Goal: Transaction & Acquisition: Purchase product/service

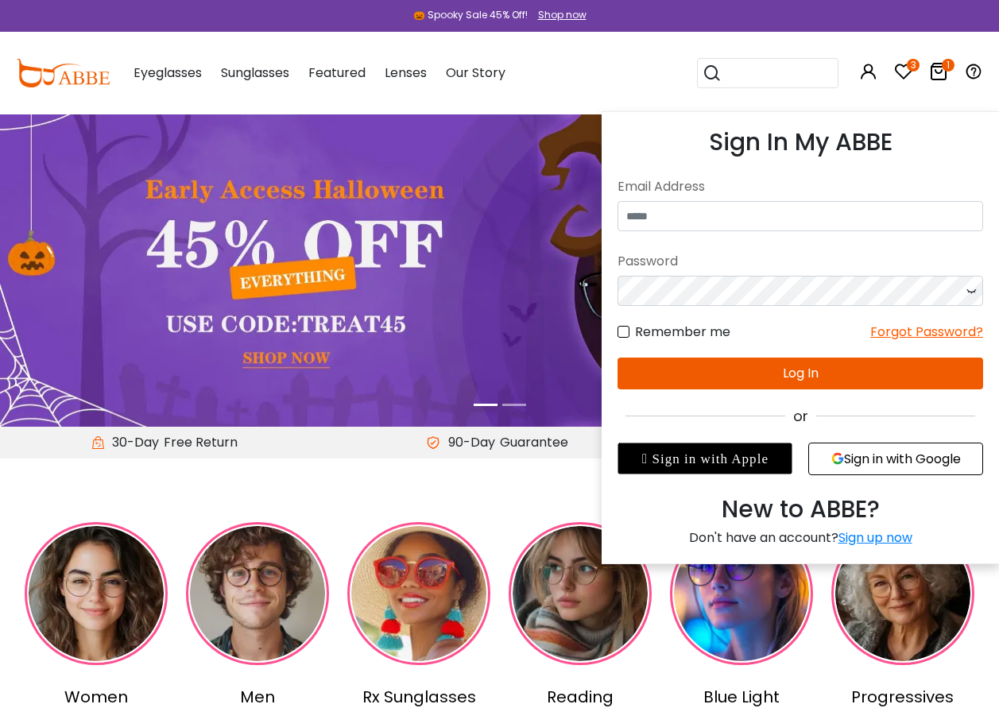
click at [872, 75] on icon at bounding box center [868, 71] width 19 height 19
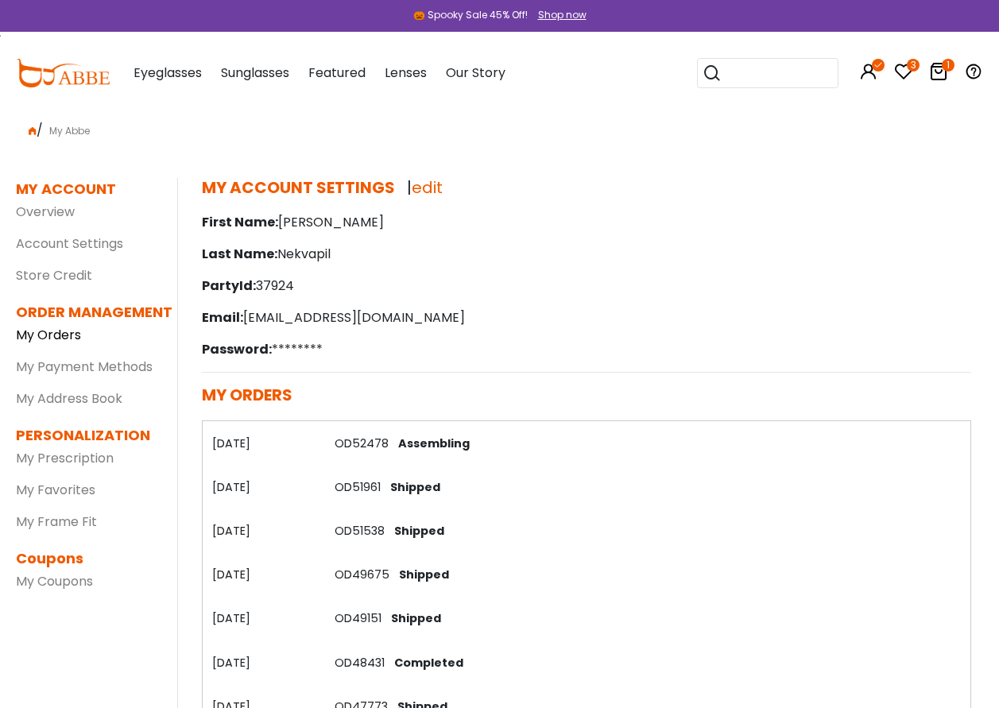
click at [60, 335] on link "My Orders" at bounding box center [48, 335] width 65 height 18
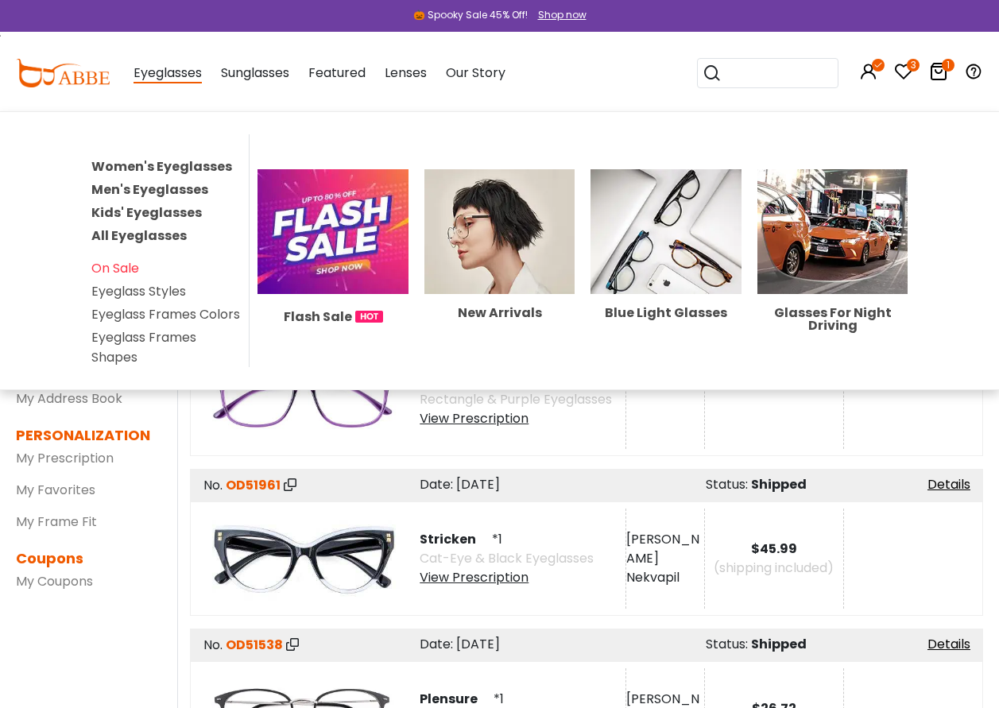
click at [158, 171] on link "Women's Eyeglasses" at bounding box center [161, 166] width 141 height 18
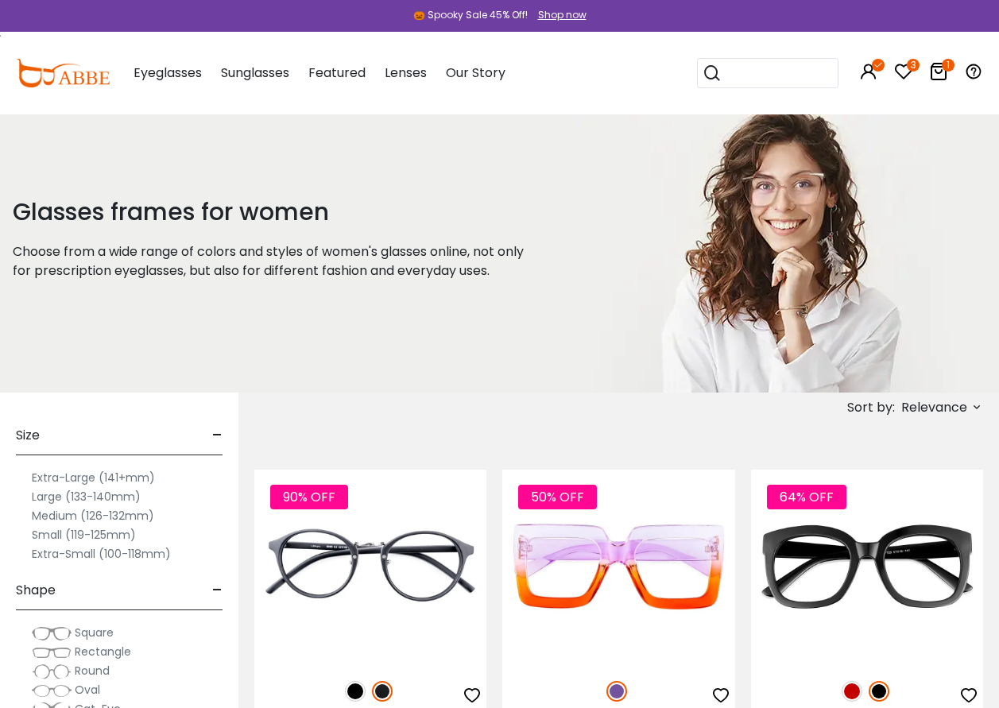
click at [969, 407] on span "Relevance" at bounding box center [940, 407] width 85 height 18
click at [860, 509] on label "Prices Low To High" at bounding box center [917, 510] width 114 height 19
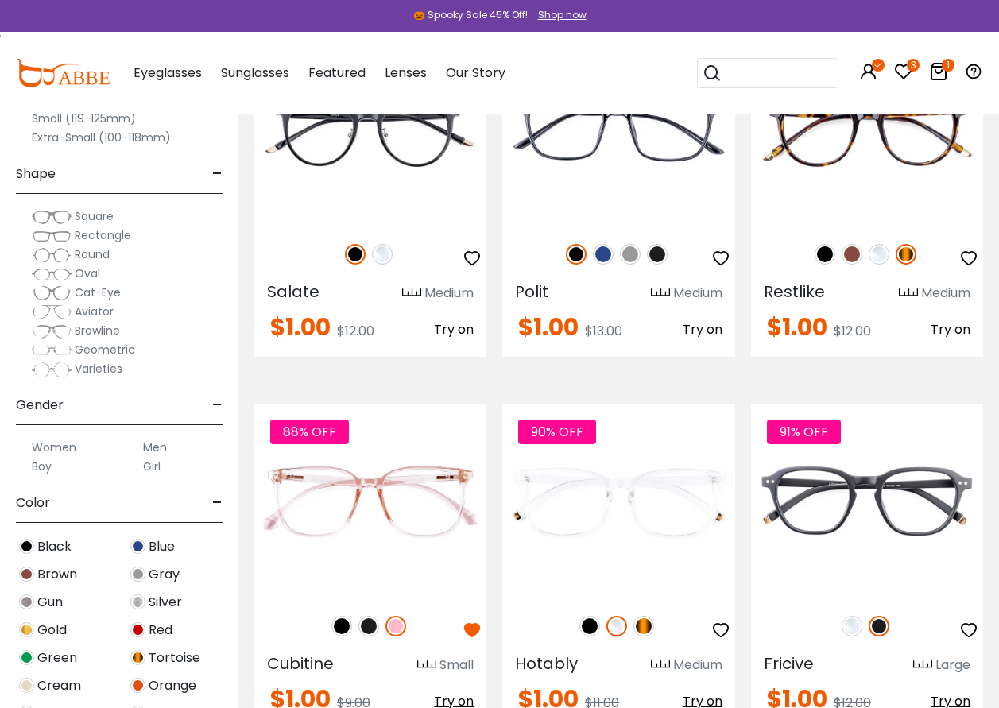
scroll to position [2781, 0]
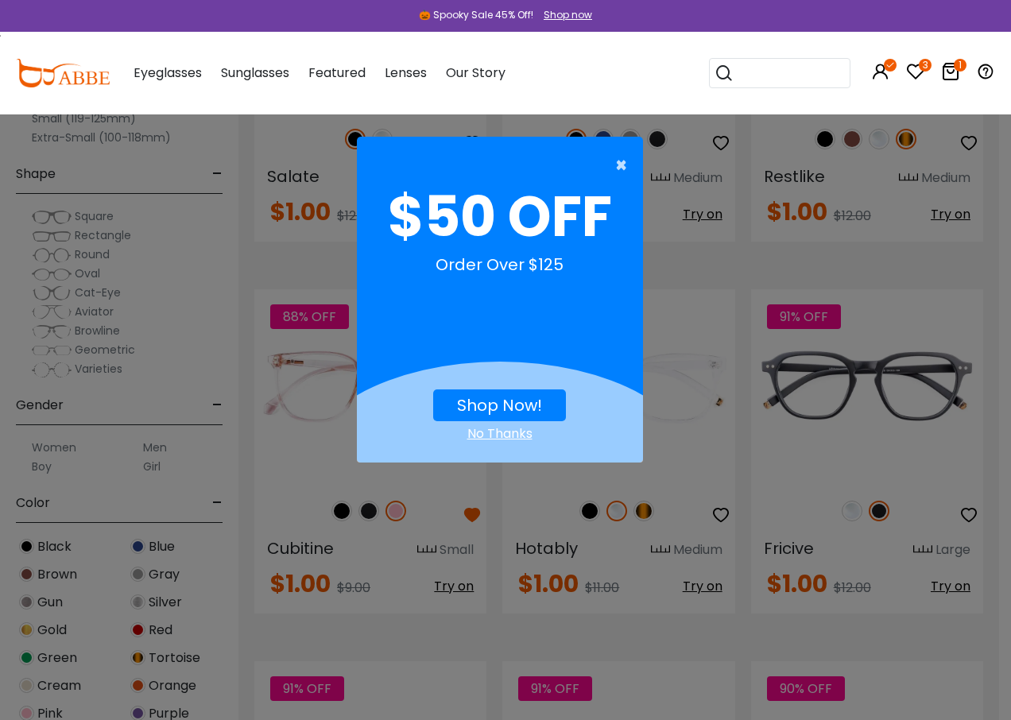
click at [622, 162] on span "×" at bounding box center [625, 165] width 20 height 32
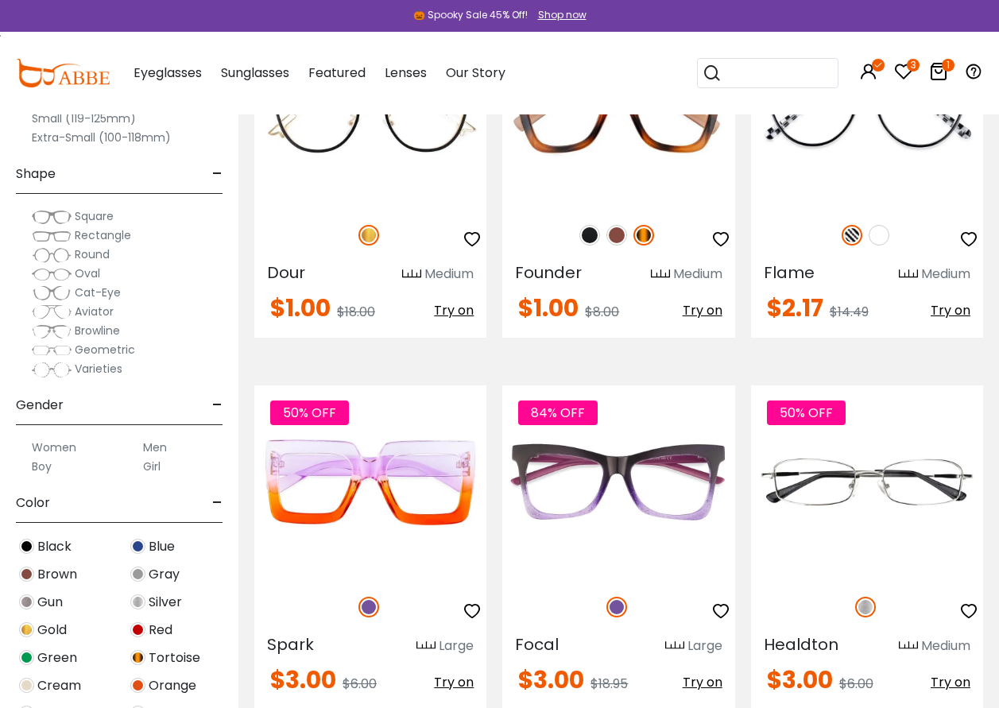
scroll to position [7310, 0]
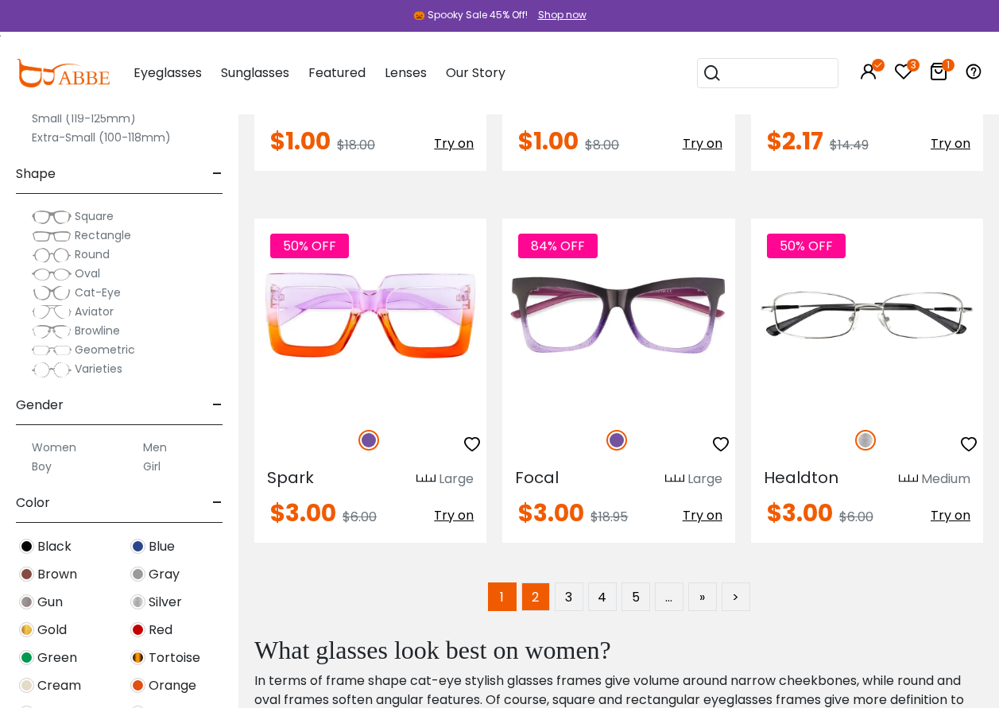
click at [539, 593] on link "2" at bounding box center [535, 596] width 29 height 29
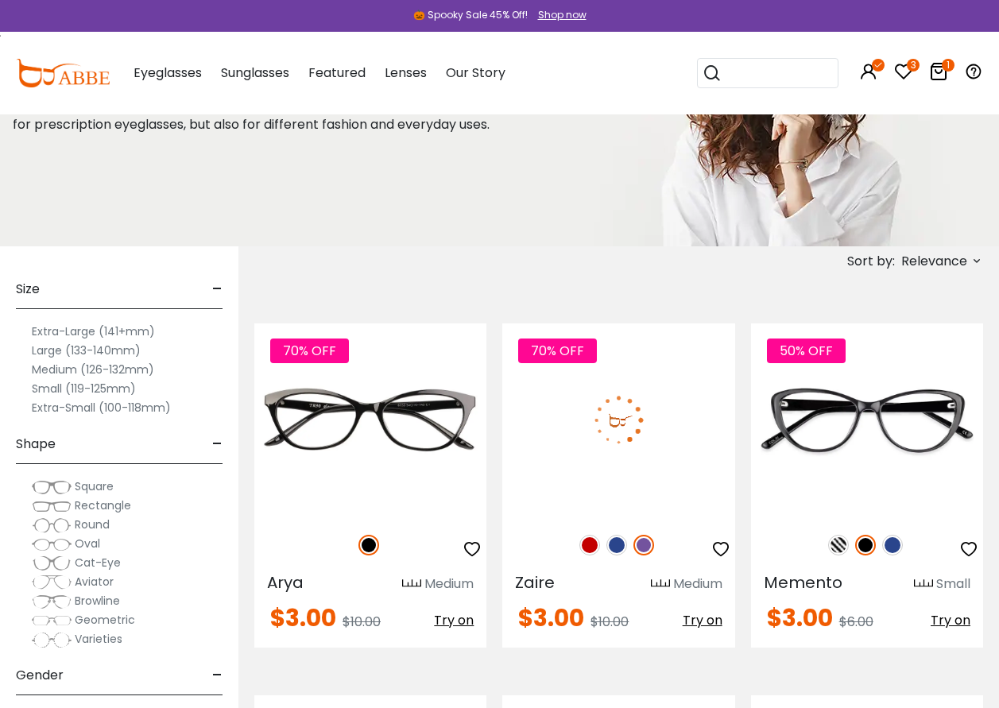
scroll to position [159, 0]
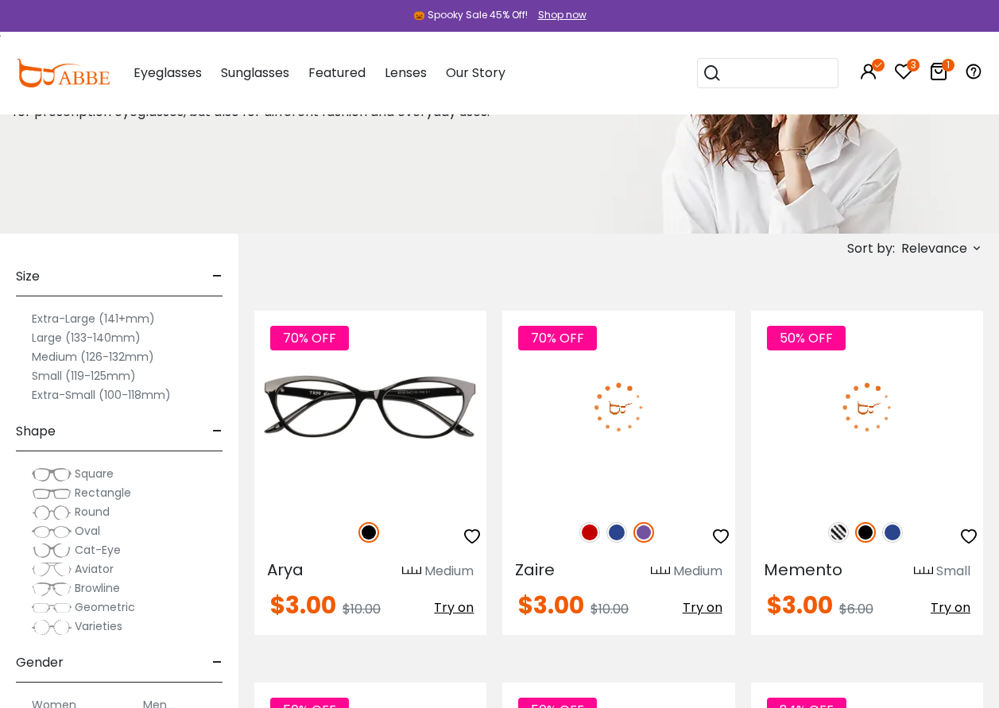
click at [893, 536] on img at bounding box center [892, 532] width 21 height 21
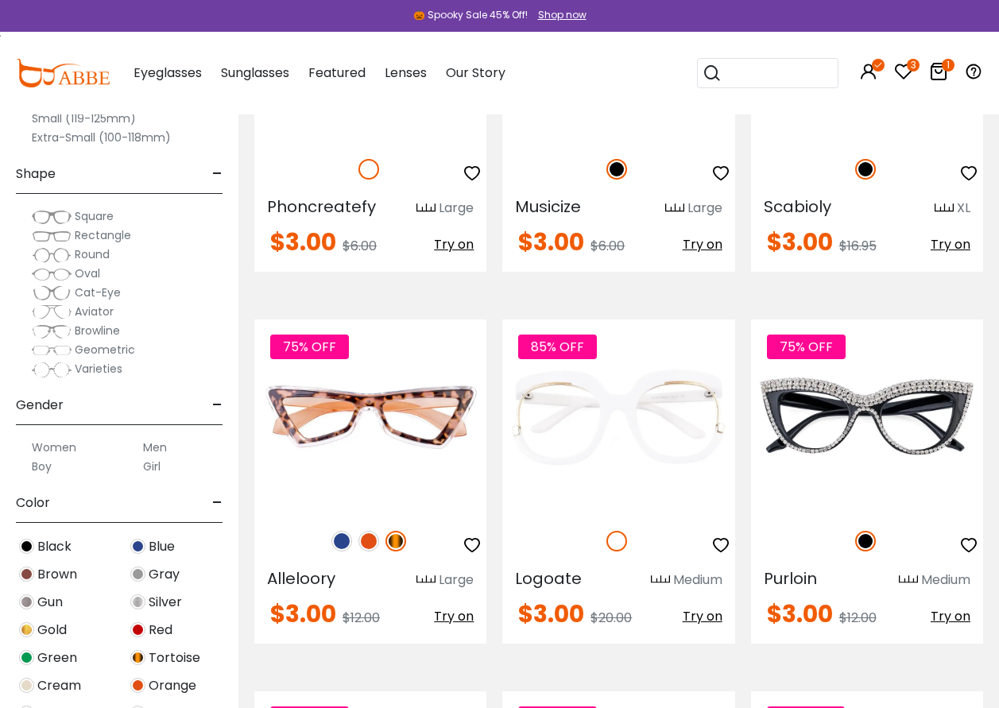
scroll to position [1669, 0]
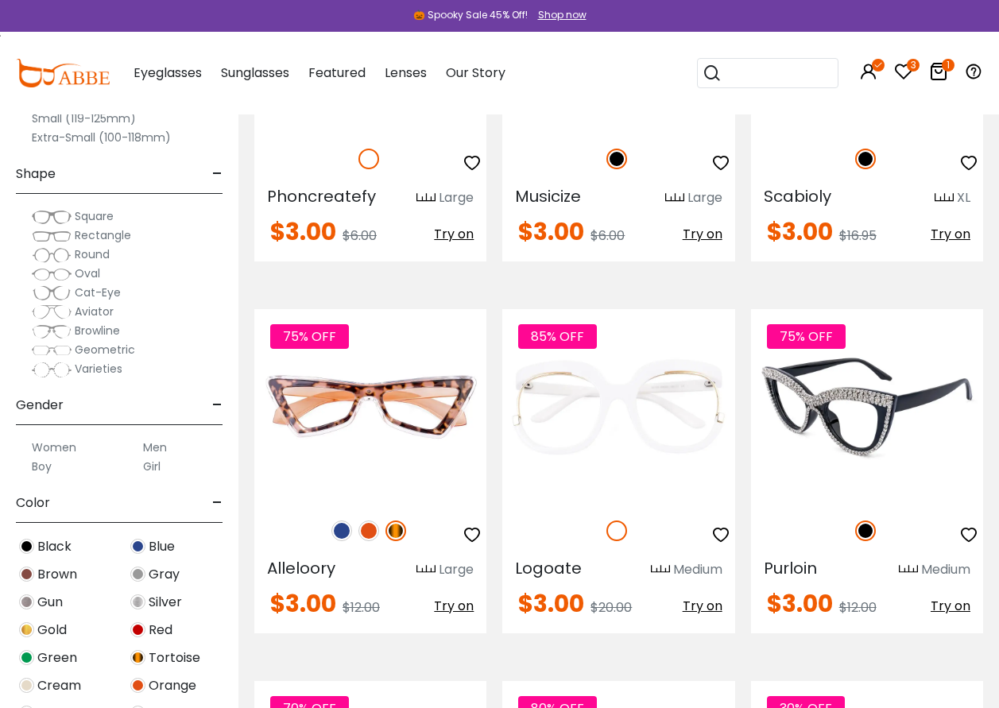
click at [953, 597] on span "Try on" at bounding box center [950, 606] width 40 height 18
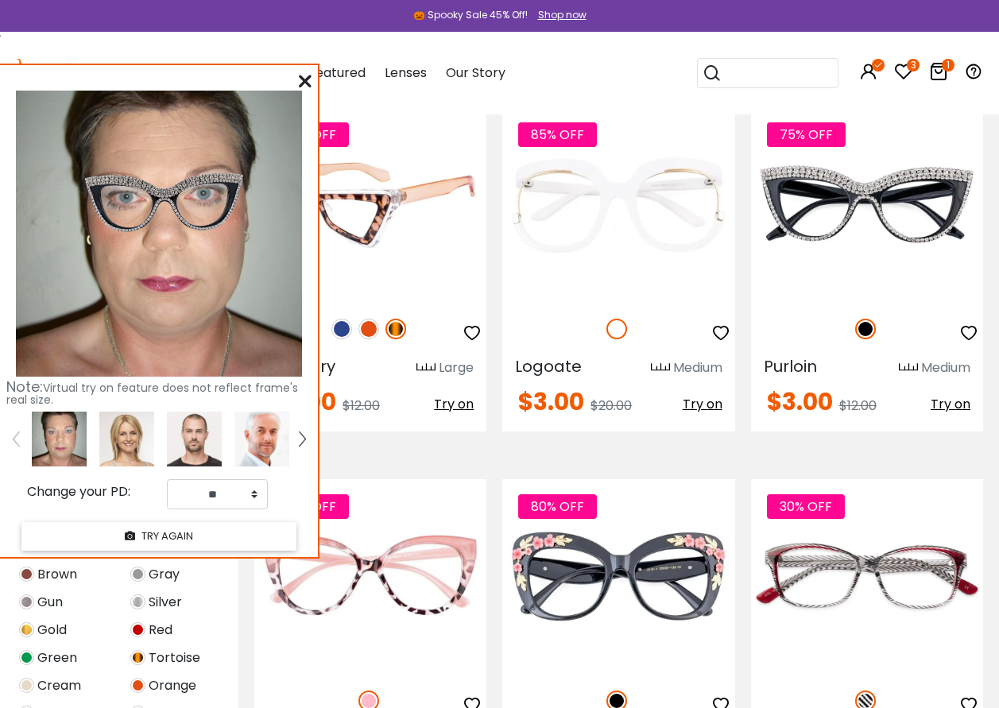
scroll to position [1907, 0]
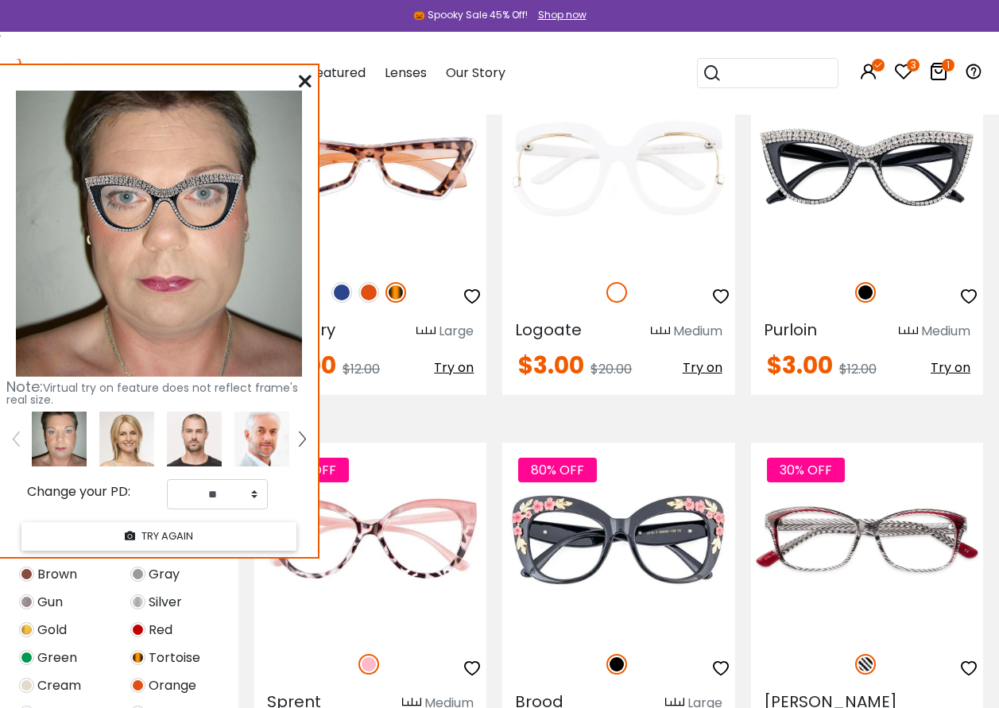
click at [308, 79] on icon at bounding box center [305, 81] width 13 height 13
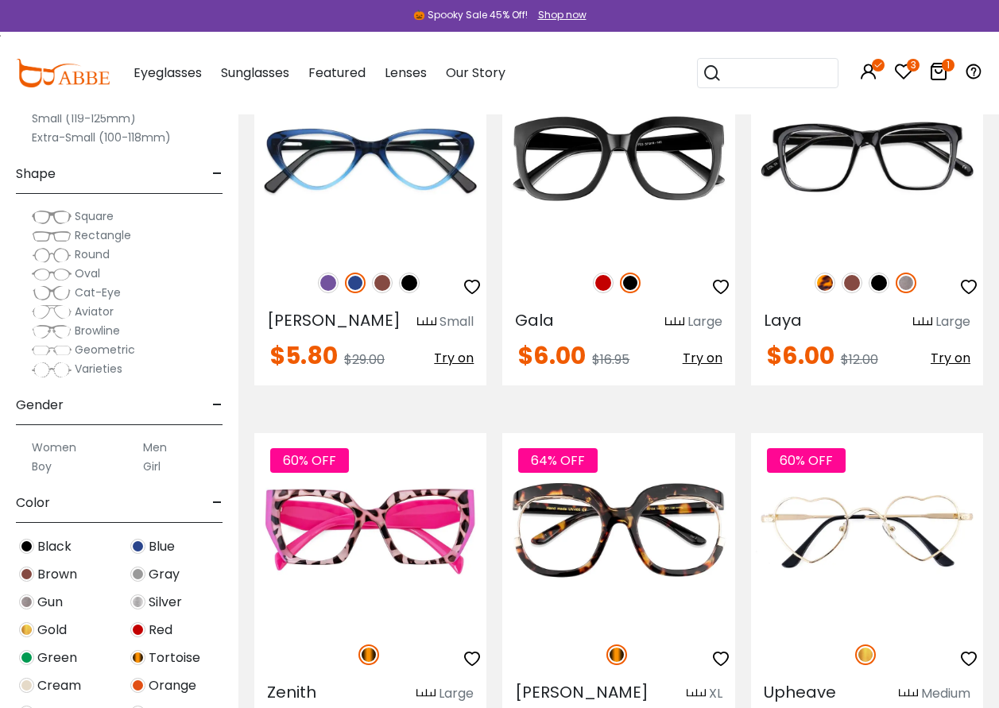
scroll to position [3417, 0]
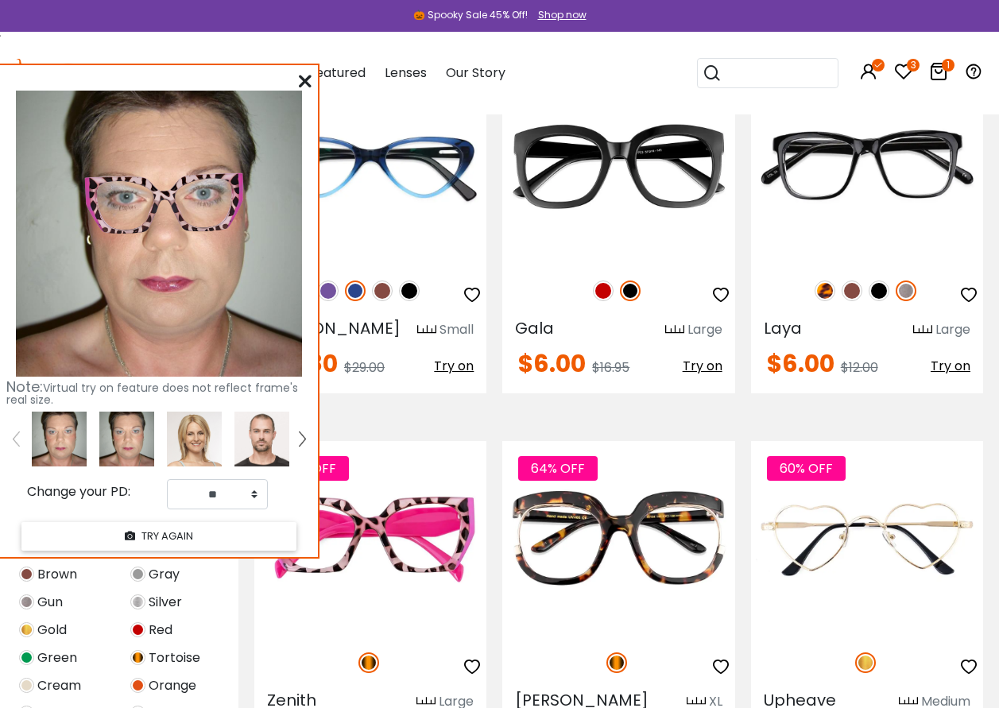
click at [302, 79] on icon at bounding box center [305, 81] width 13 height 13
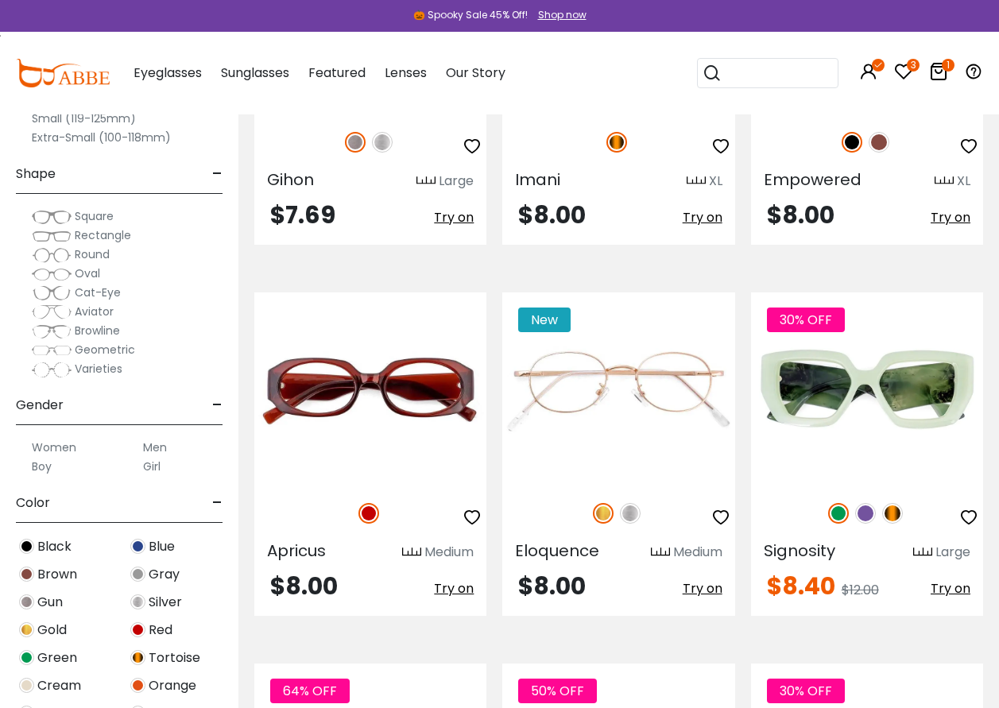
scroll to position [6833, 0]
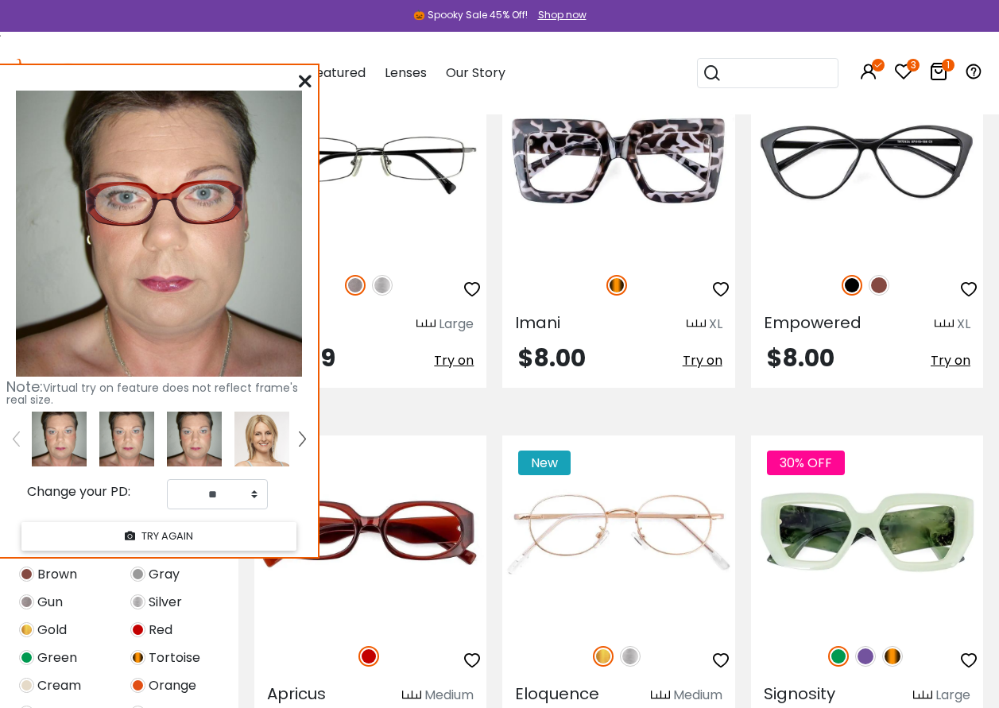
click at [304, 75] on icon at bounding box center [305, 81] width 13 height 13
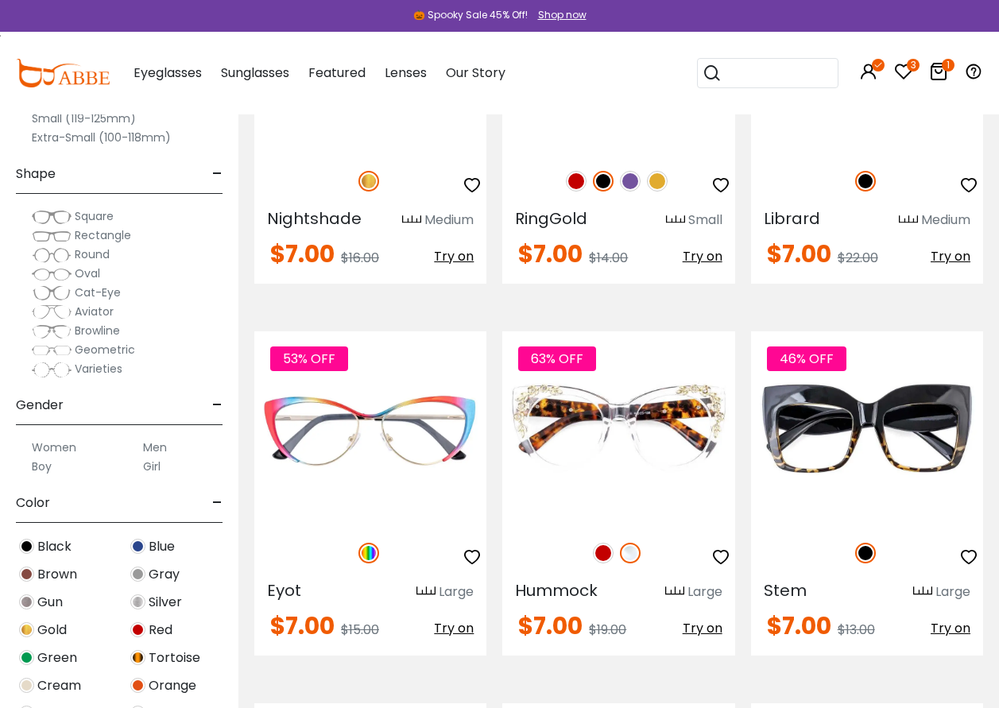
scroll to position [6118, 0]
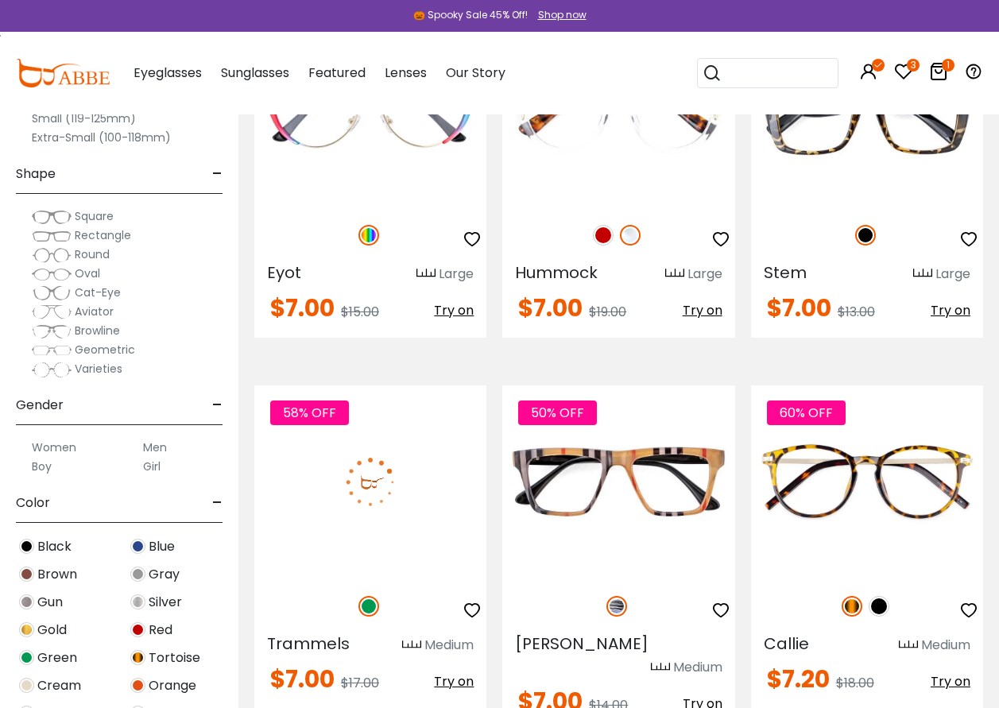
click at [445, 672] on span "Try on" at bounding box center [454, 681] width 40 height 18
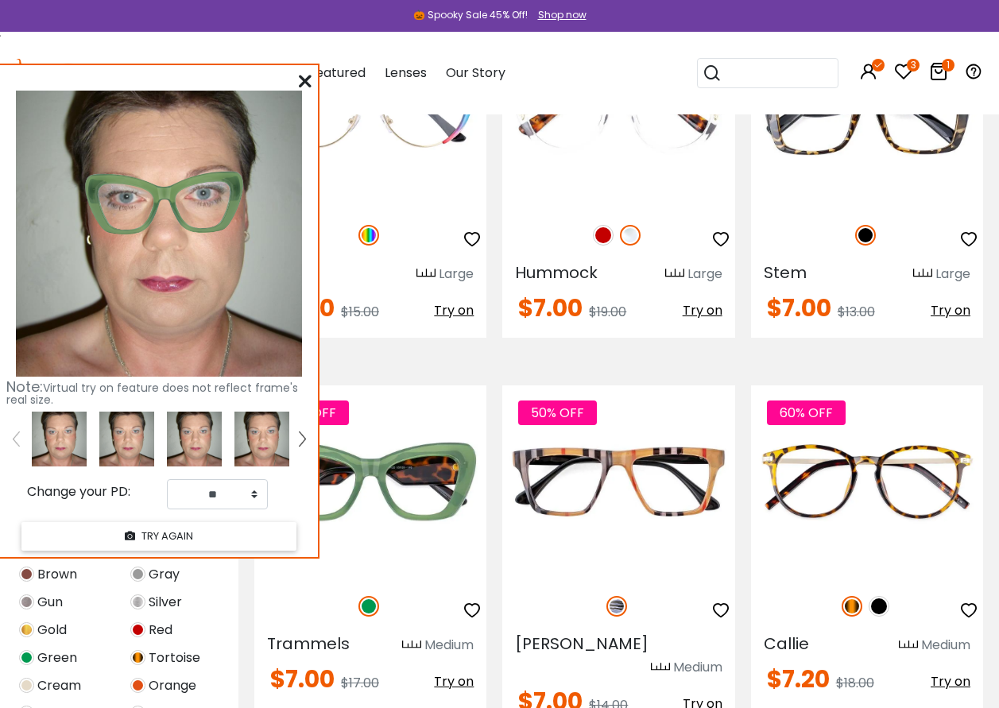
click at [307, 81] on icon at bounding box center [305, 81] width 13 height 13
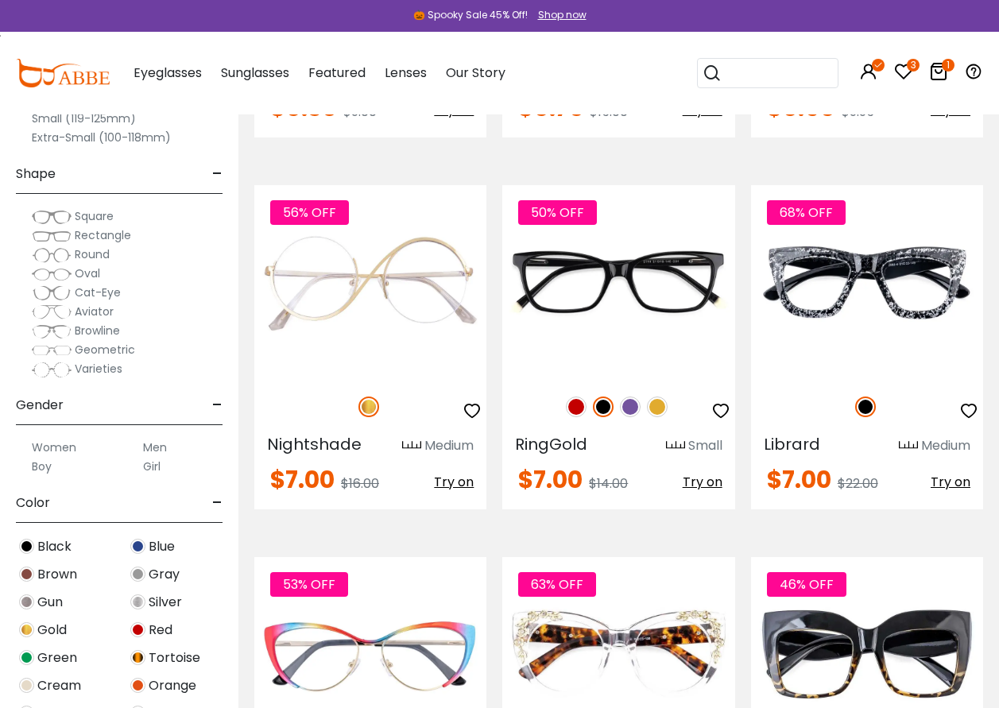
scroll to position [5483, 0]
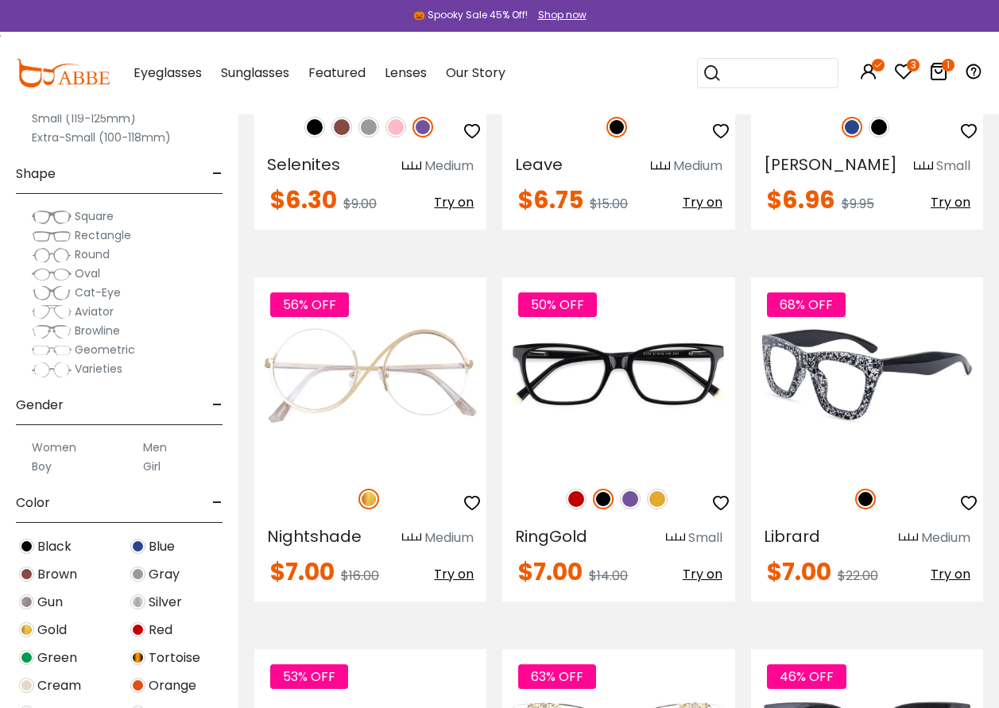
click at [957, 565] on span "Try on" at bounding box center [950, 574] width 40 height 18
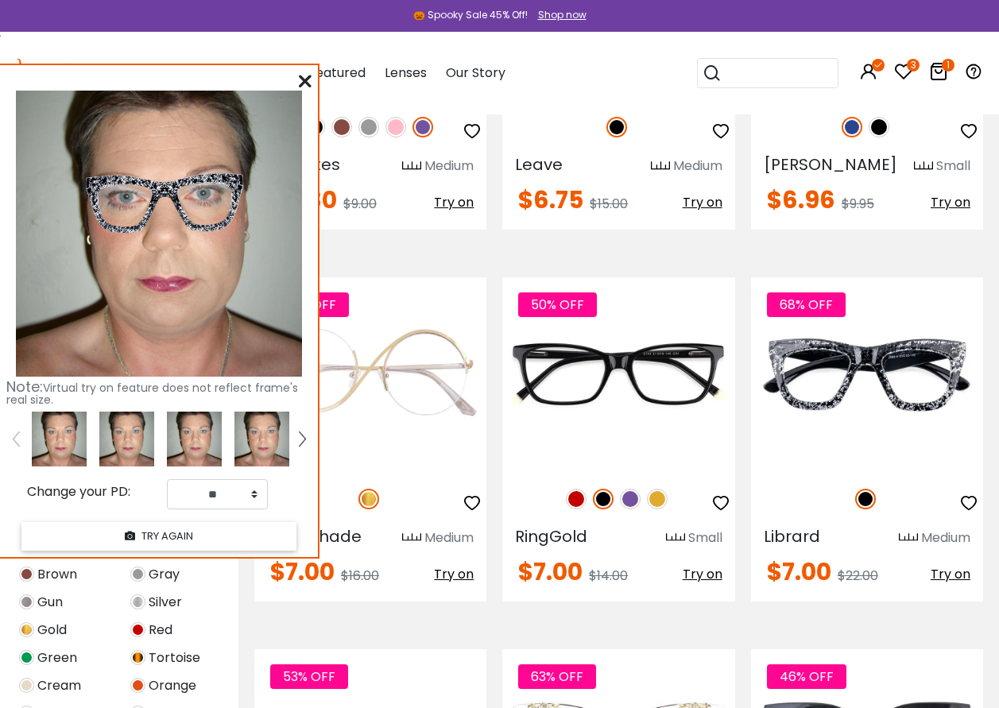
click at [304, 90] on div at bounding box center [305, 82] width 13 height 20
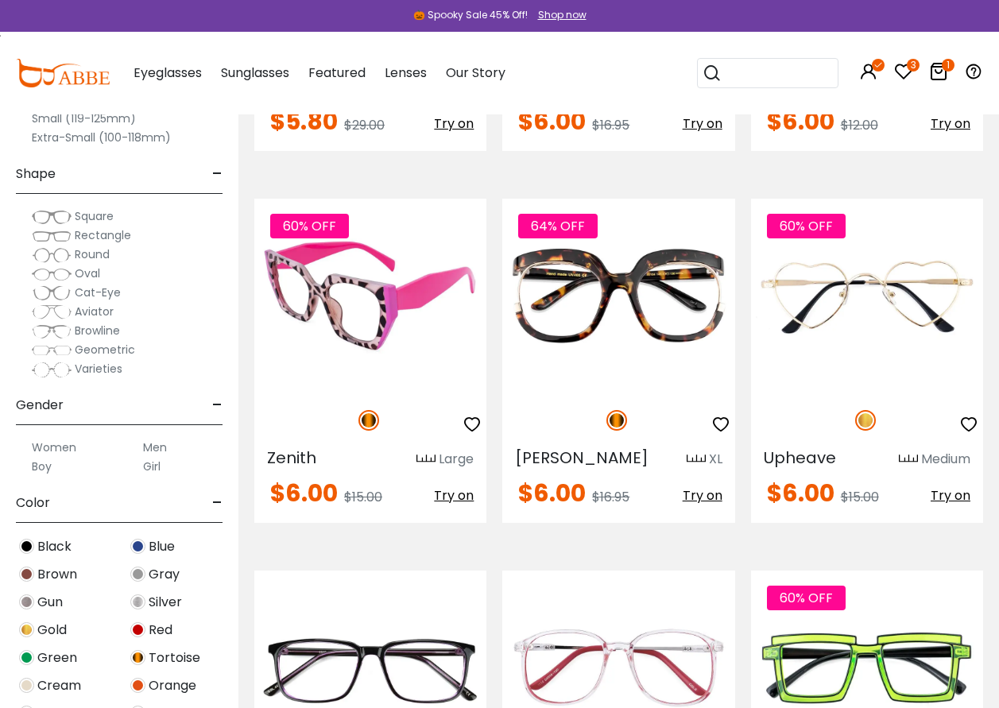
scroll to position [3655, 0]
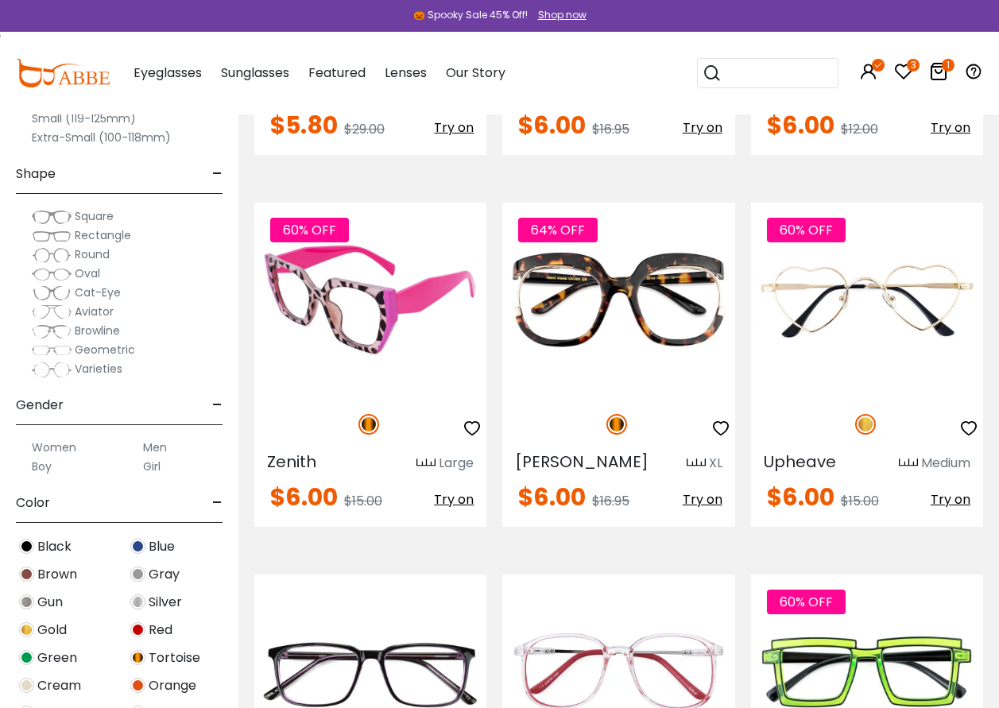
click at [340, 249] on img at bounding box center [370, 300] width 232 height 194
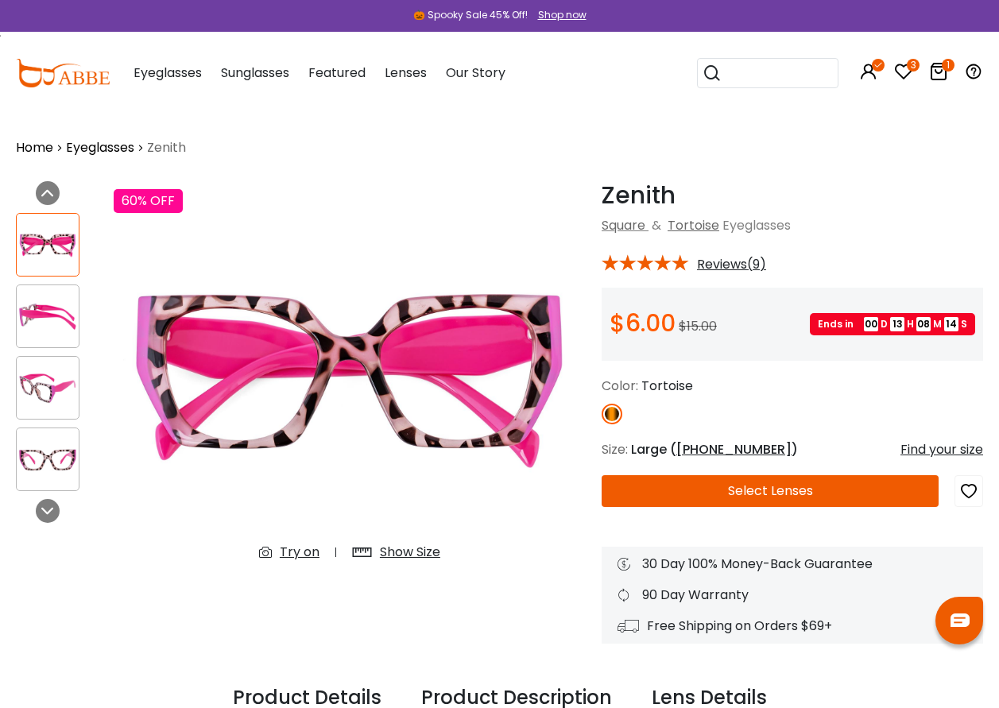
click at [403, 551] on div "Show Size" at bounding box center [410, 552] width 60 height 19
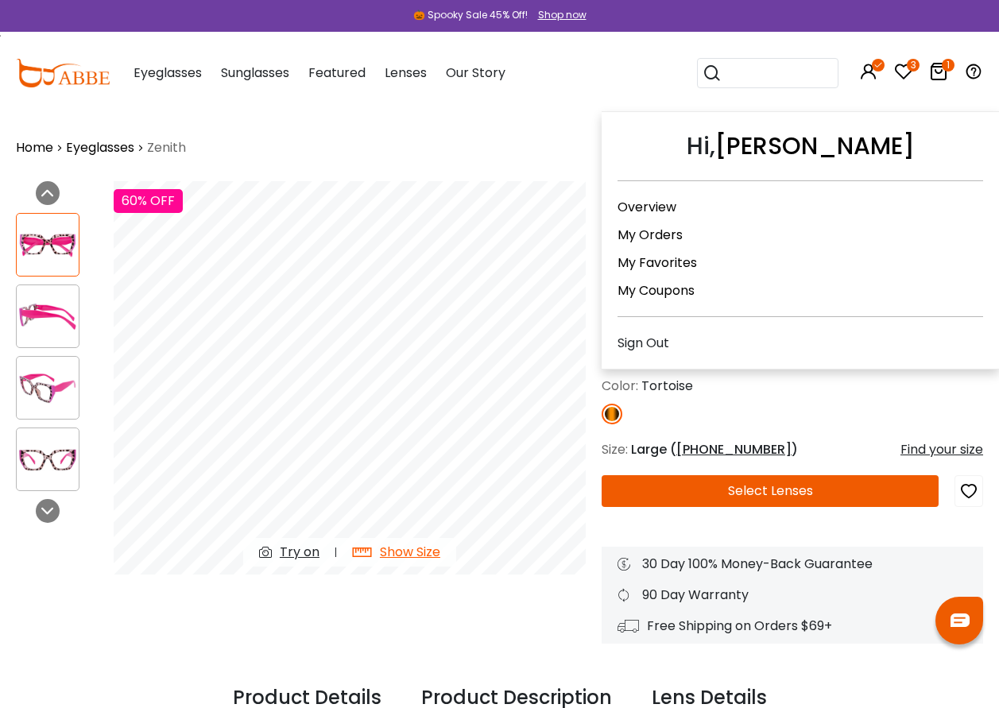
click at [652, 234] on link "My Orders" at bounding box center [649, 235] width 65 height 18
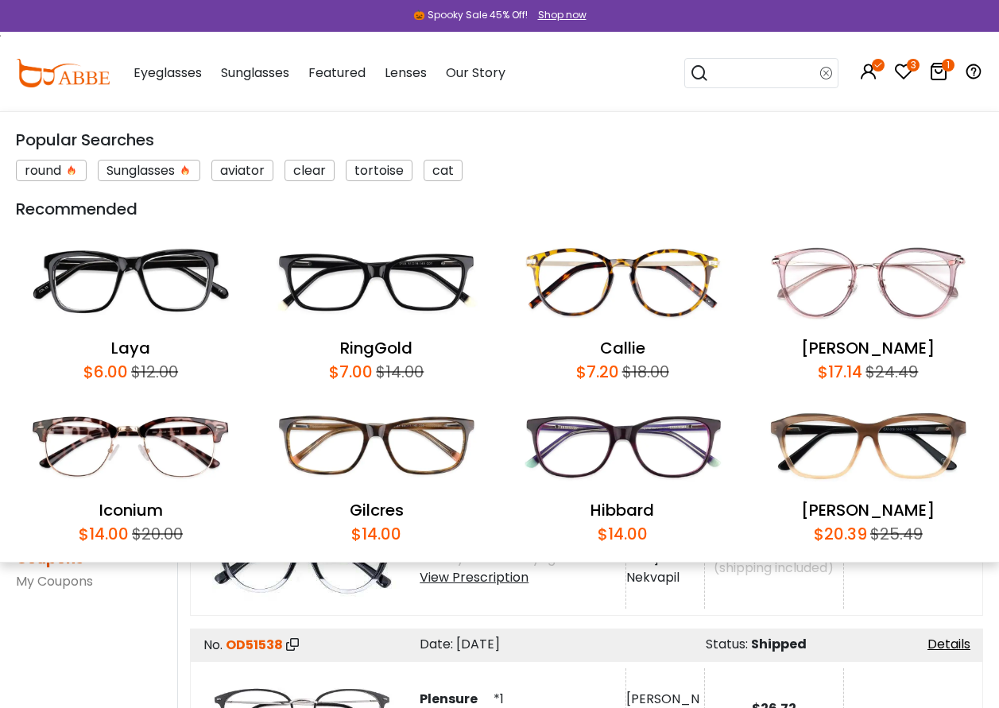
click at [745, 76] on input "search" at bounding box center [764, 73] width 111 height 29
type input "********"
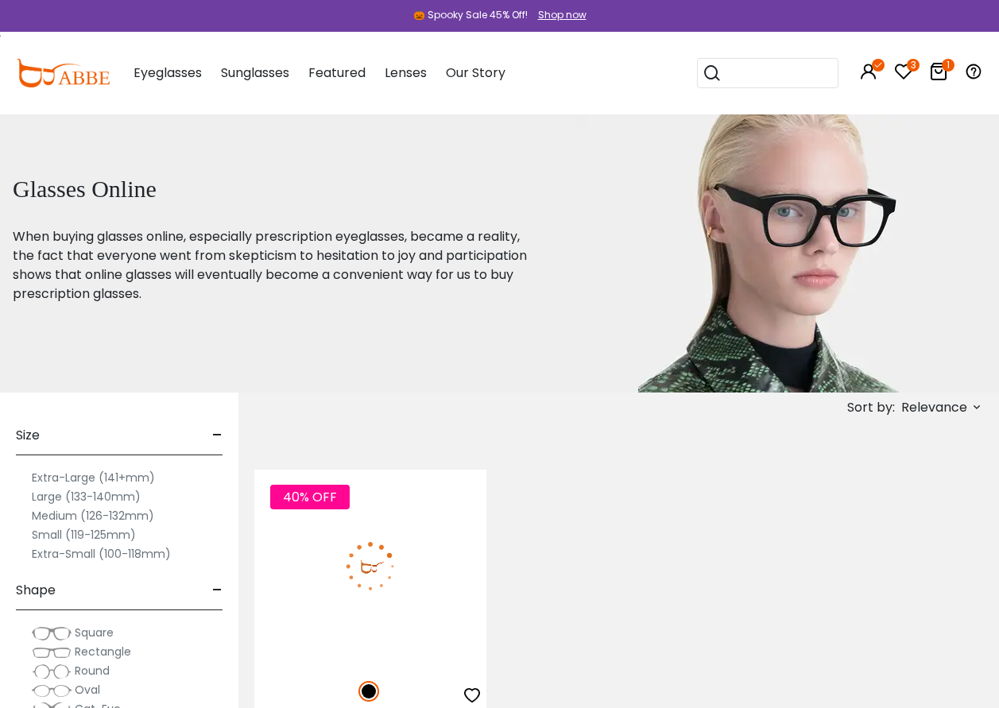
click at [381, 571] on img at bounding box center [370, 567] width 232 height 194
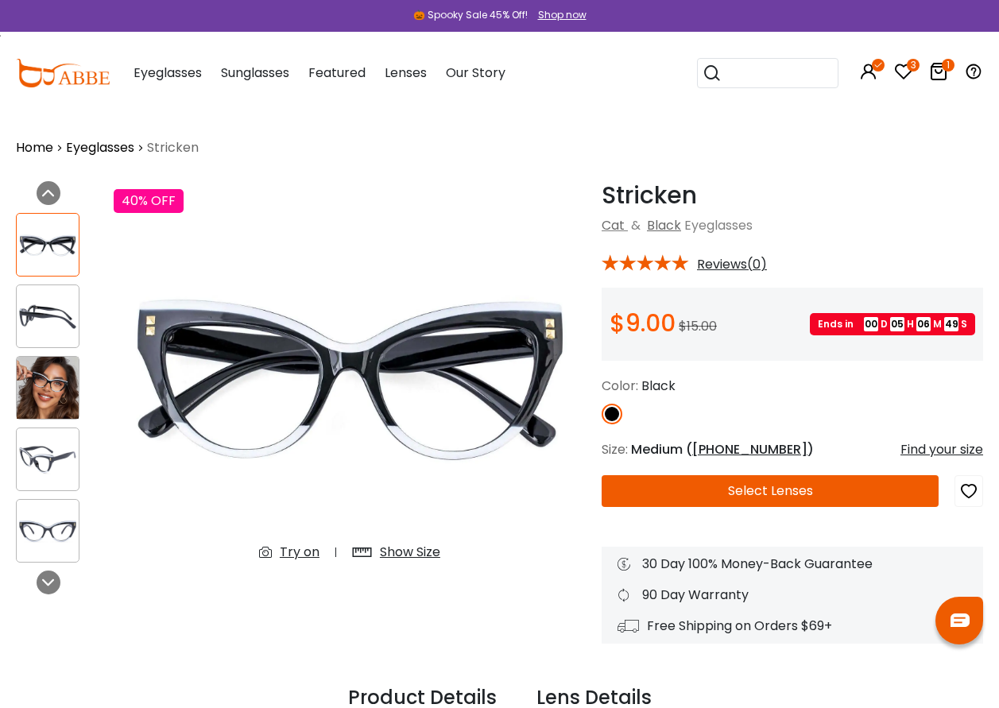
click at [304, 550] on div "Try on" at bounding box center [300, 552] width 40 height 19
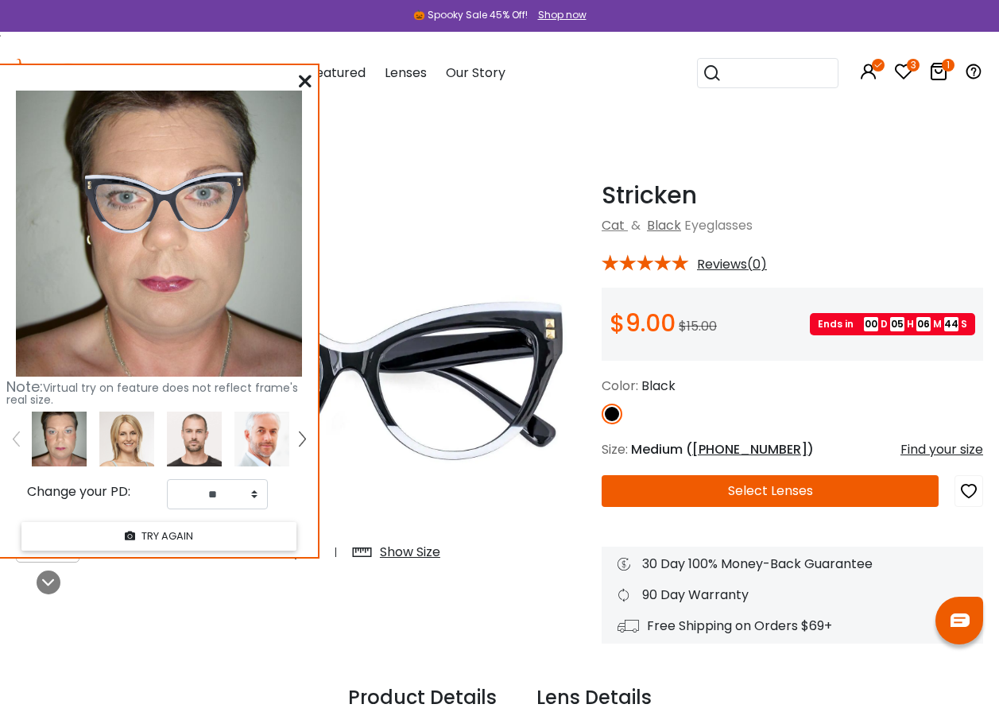
click at [309, 83] on icon at bounding box center [305, 81] width 13 height 13
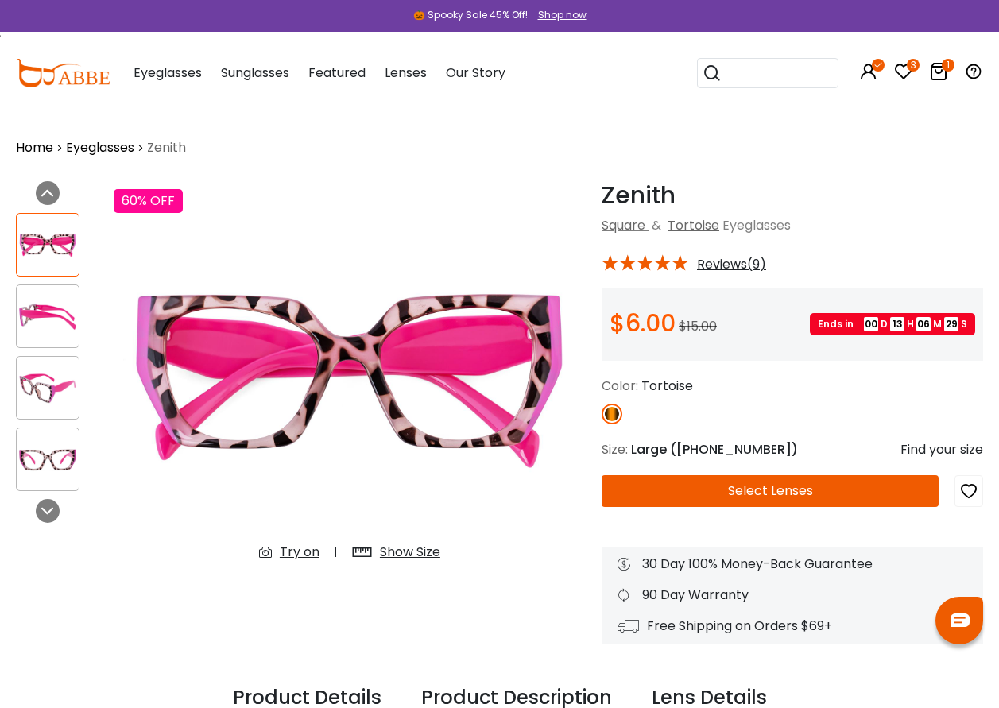
click at [293, 547] on div "Try on" at bounding box center [300, 552] width 40 height 19
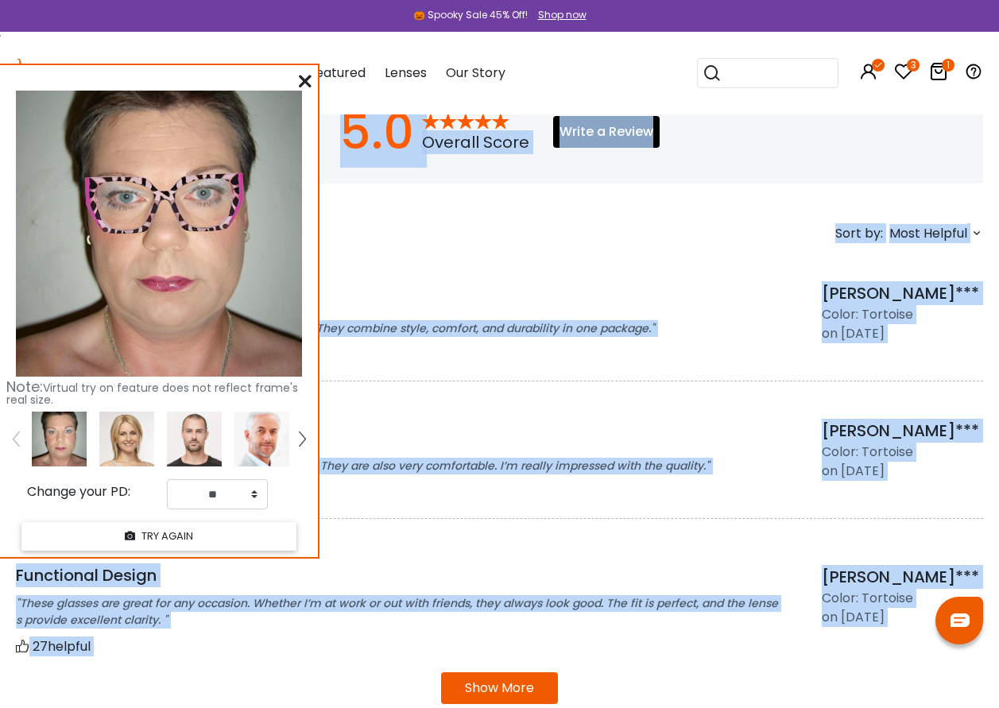
drag, startPoint x: 385, startPoint y: 754, endPoint x: 354, endPoint y: 752, distance: 31.0
click at [354, 707] on html "Eyeglasses Thanks for your subscription Please use coupon code " NEWCOMER " to …" at bounding box center [499, 253] width 999 height 2755
